Goal: Transaction & Acquisition: Register for event/course

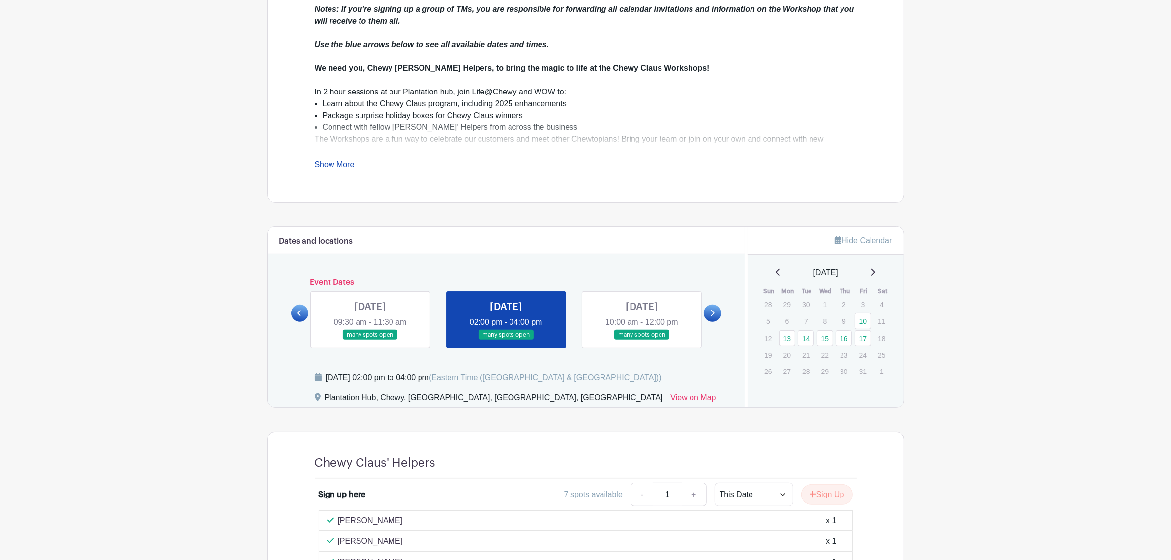
scroll to position [430, 0]
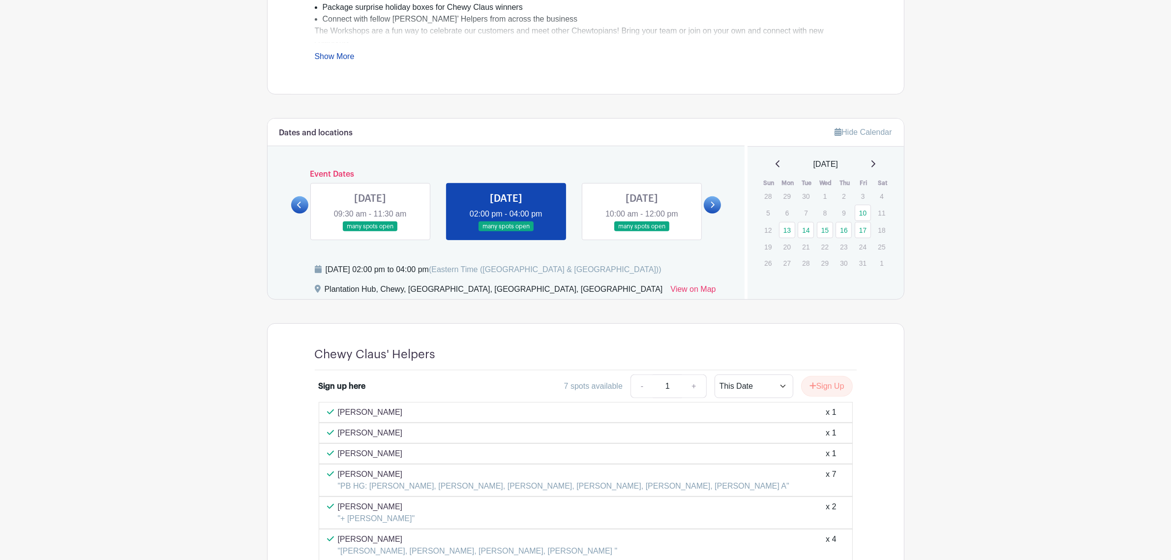
click at [506, 232] on link at bounding box center [506, 232] width 0 height 0
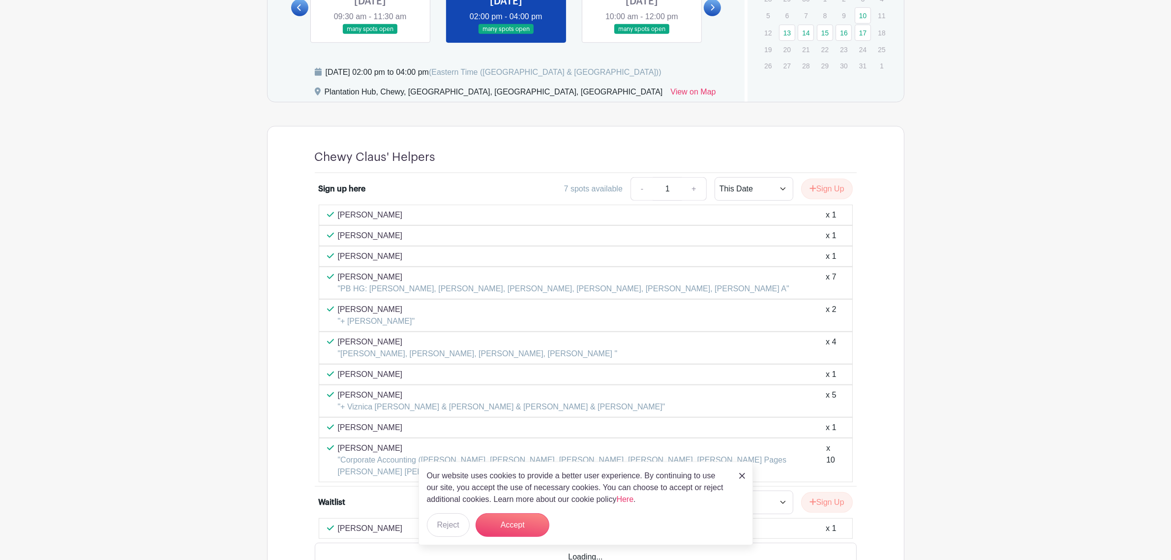
scroll to position [676, 0]
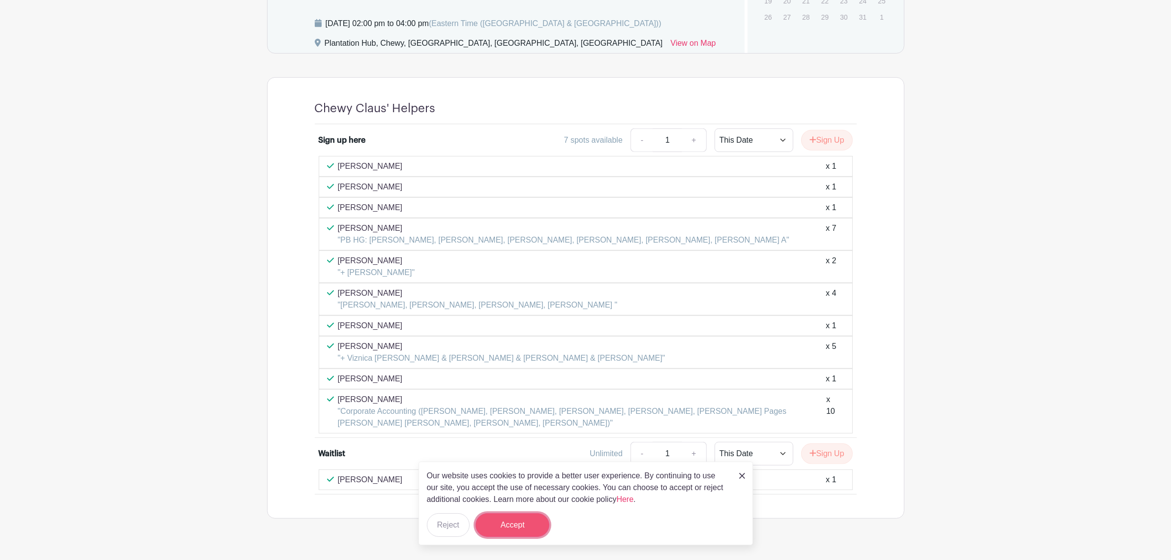
click at [503, 532] on button "Accept" at bounding box center [513, 525] width 74 height 24
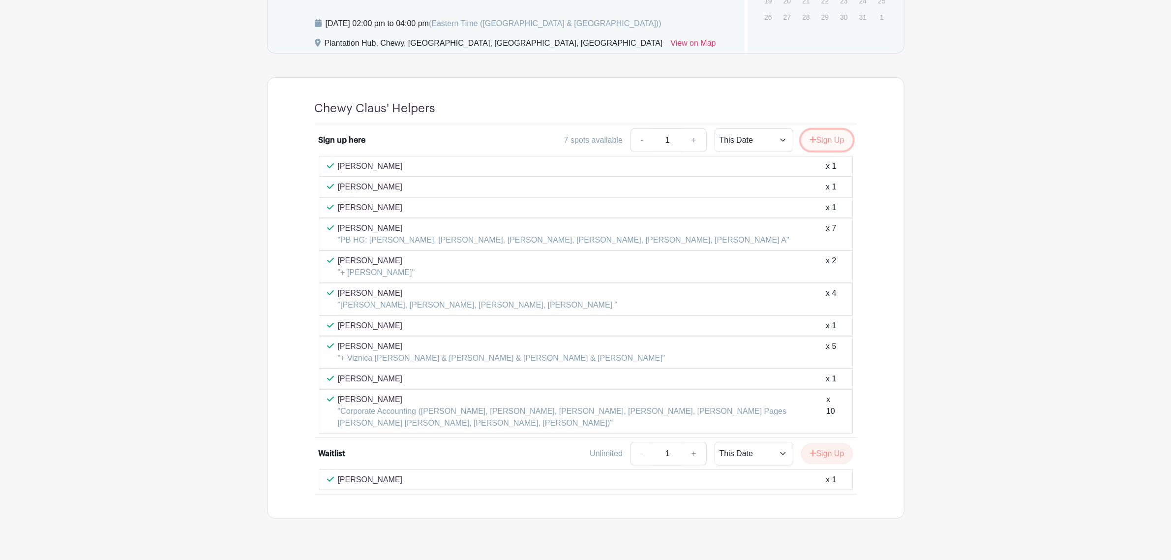
click at [830, 151] on button "Sign Up" at bounding box center [827, 140] width 52 height 21
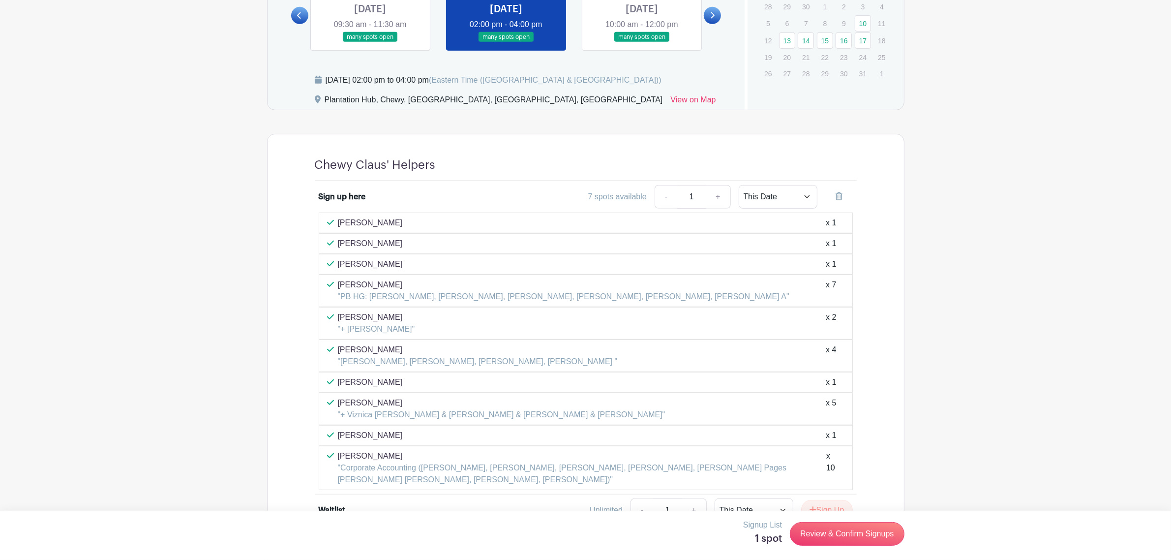
scroll to position [700, 0]
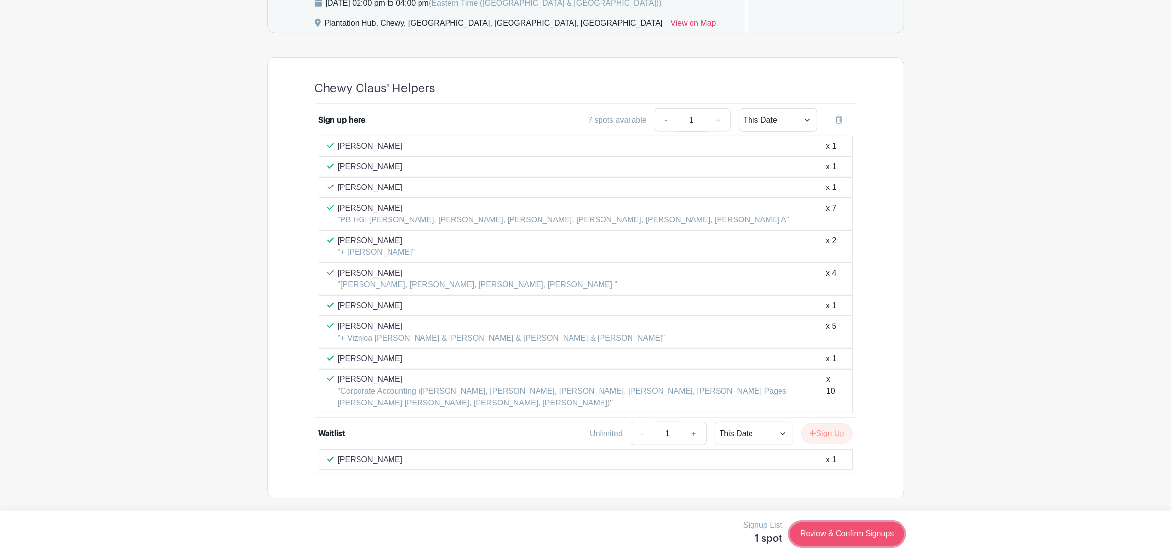
click at [819, 525] on link "Review & Confirm Signups" at bounding box center [847, 534] width 114 height 24
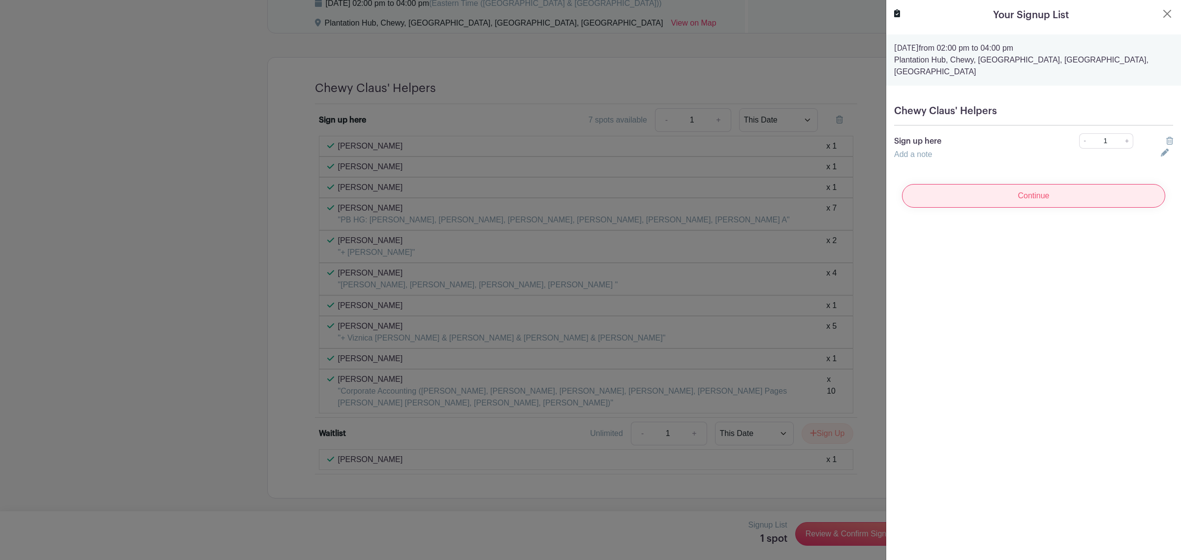
click at [1028, 191] on input "Continue" at bounding box center [1033, 196] width 263 height 24
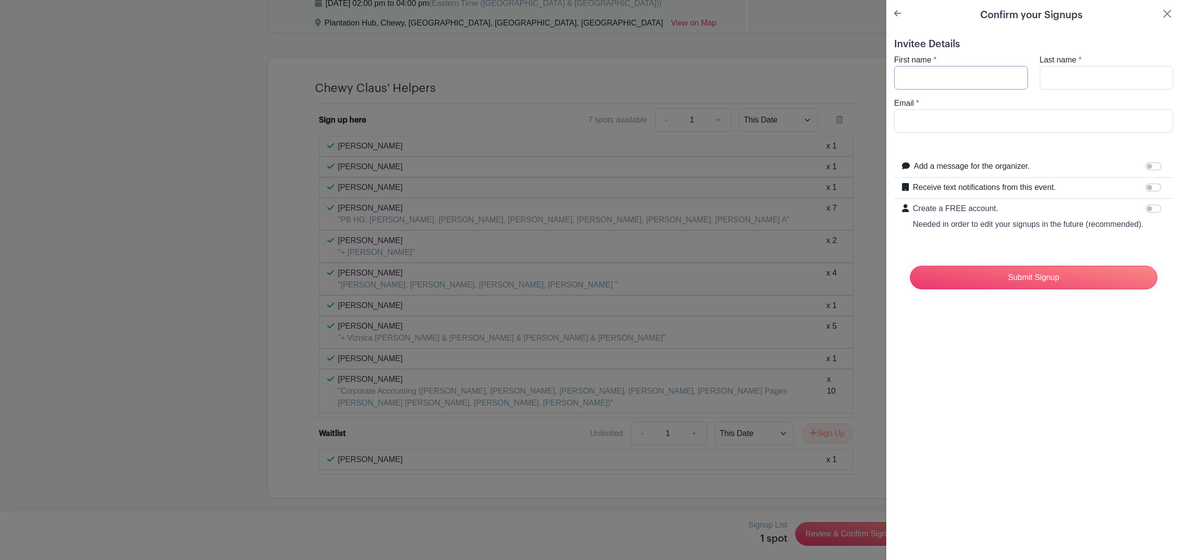
click at [979, 72] on input "First name" at bounding box center [961, 78] width 134 height 24
type input "[PERSON_NAME]"
type input "<"
type input "[PERSON_NAME]"
type input "[EMAIL_ADDRESS][DOMAIN_NAME]"
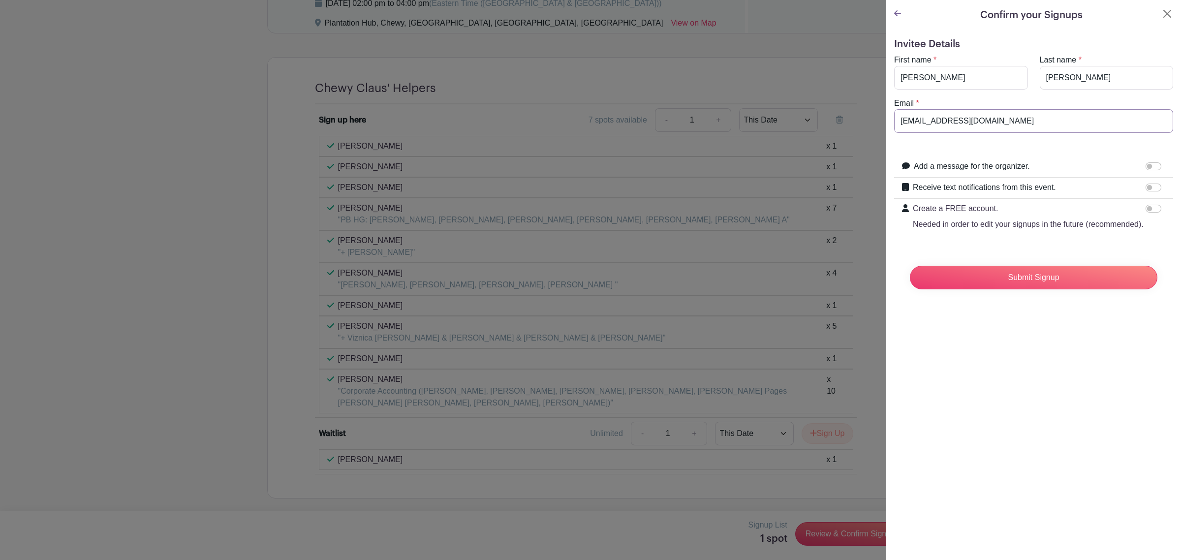
click at [910, 266] on input "Submit Signup" at bounding box center [1033, 278] width 247 height 24
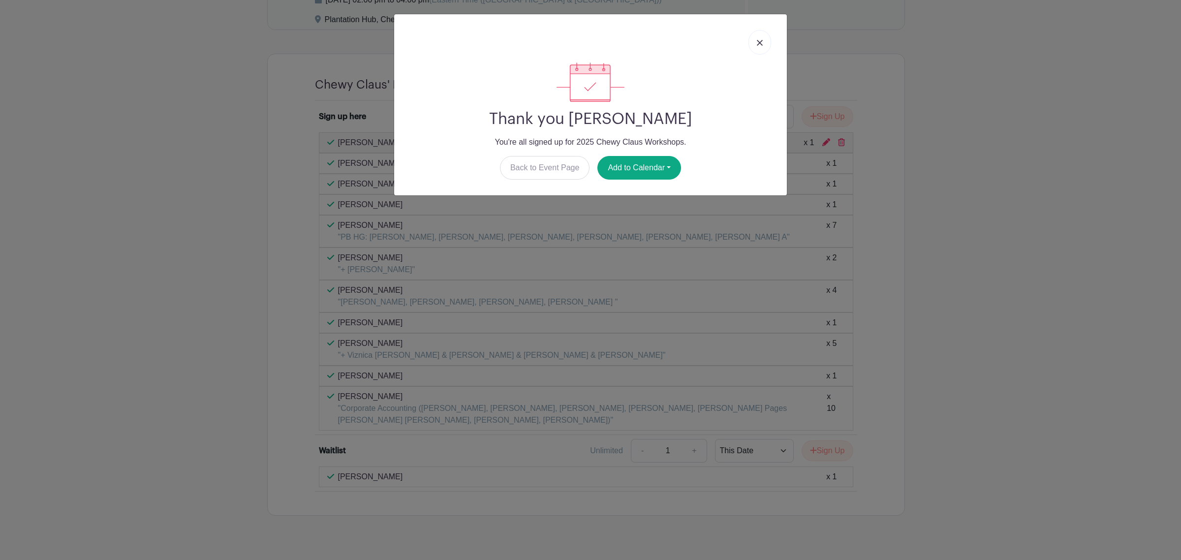
click at [758, 51] on link at bounding box center [759, 42] width 23 height 25
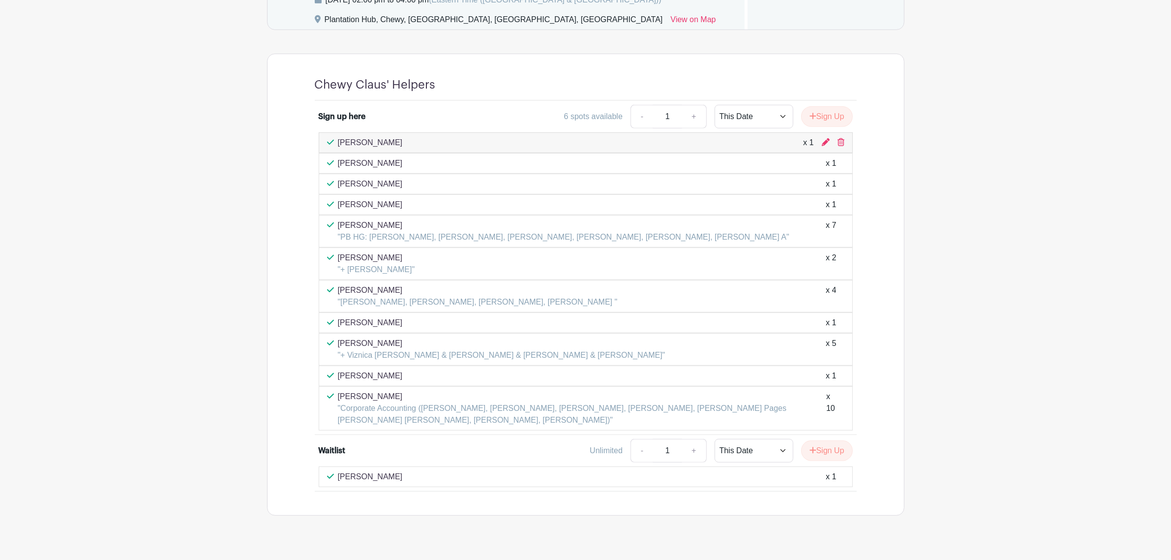
click at [617, 414] on p ""Corporate Accounting ([PERSON_NAME], [PERSON_NAME], [PERSON_NAME], [PERSON_NAM…" at bounding box center [582, 414] width 489 height 24
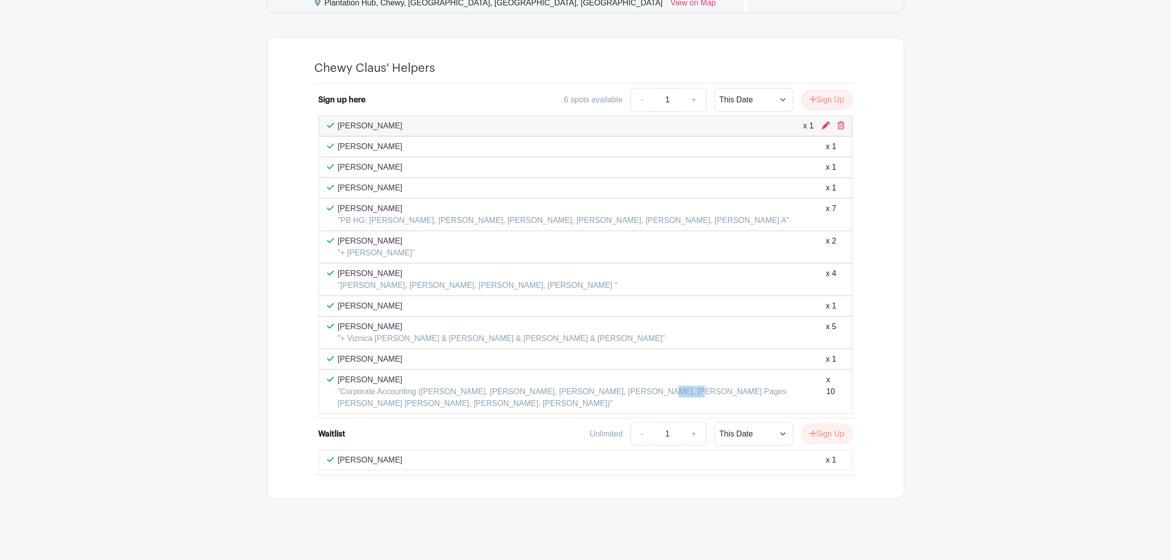
scroll to position [721, 0]
